Goal: Check status: Check status

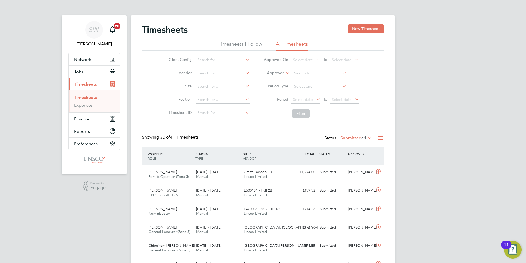
click at [356, 140] on label "Submitted 41" at bounding box center [356, 138] width 32 height 6
click at [356, 169] on li "Approved" at bounding box center [348, 171] width 25 height 8
click at [96, 95] on link "Timesheets" at bounding box center [85, 97] width 23 height 5
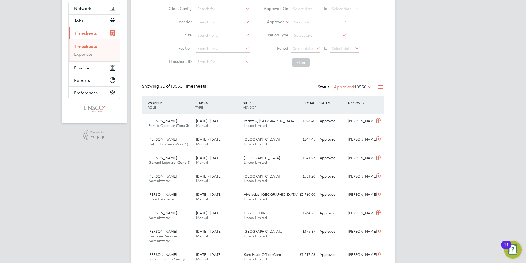
scroll to position [55, 0]
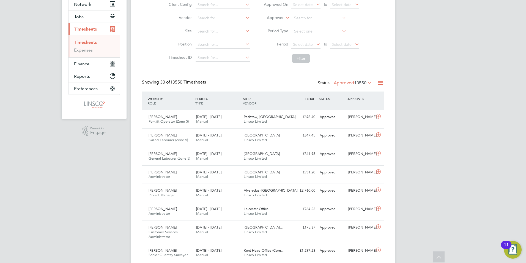
click at [341, 84] on label "Approved 13550" at bounding box center [353, 83] width 38 height 6
click at [349, 108] on li "Submitted" at bounding box center [344, 108] width 25 height 8
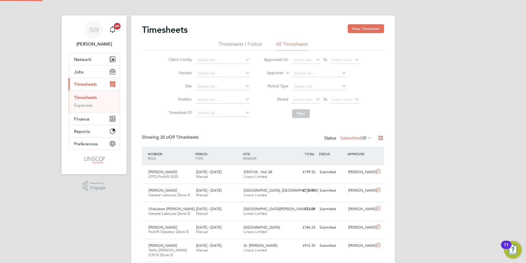
scroll to position [3, 3]
click at [237, 171] on div "16 - 22 Aug 2025 Manual" at bounding box center [218, 174] width 48 height 14
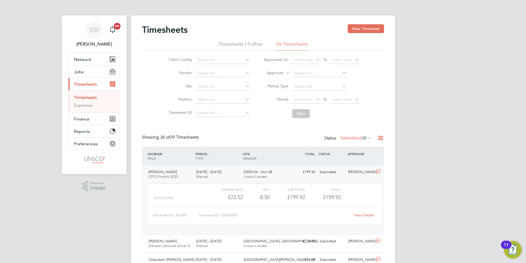
click at [363, 213] on link "View Details" at bounding box center [364, 214] width 20 height 5
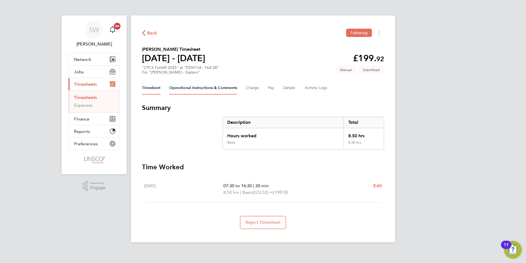
click at [218, 85] on Comments-tab "Operational Instructions & Comments" at bounding box center [203, 87] width 68 height 13
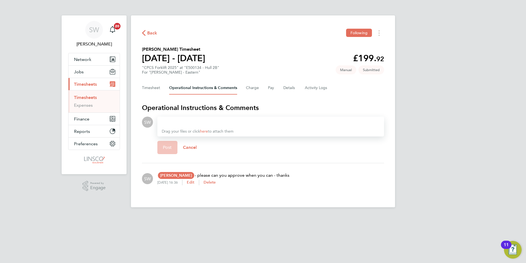
click at [249, 44] on div "Back Following [PERSON_NAME] Timesheet [DATE] - [DATE] £199. 92 "CPCS Forklift …" at bounding box center [263, 111] width 264 height 192
